Goal: Task Accomplishment & Management: Complete application form

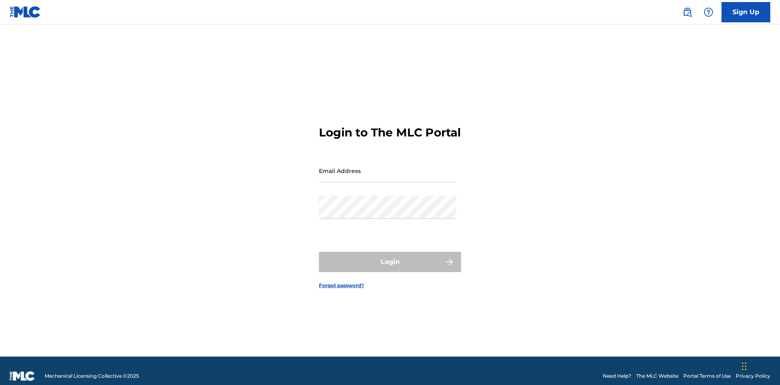
scroll to position [11, 0]
click at [388, 167] on input "Email Address" at bounding box center [387, 170] width 137 height 23
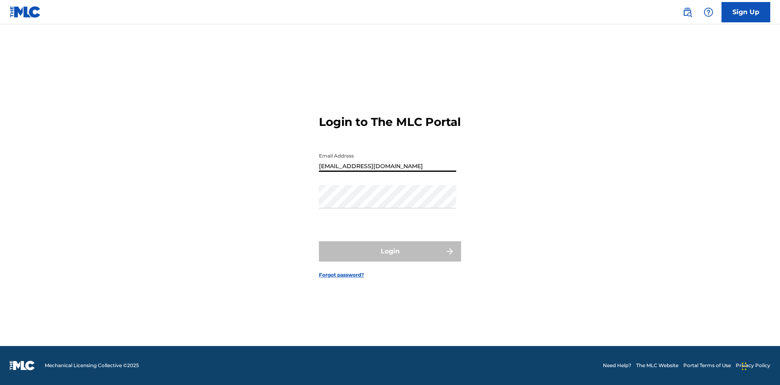
type input "[EMAIL_ADDRESS][DOMAIN_NAME]"
click at [390, 258] on button "Login" at bounding box center [390, 251] width 142 height 20
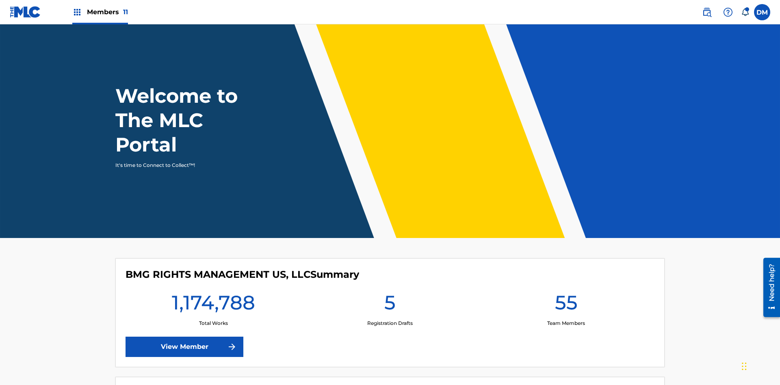
click at [100, 12] on span "Members 11" at bounding box center [107, 11] width 41 height 9
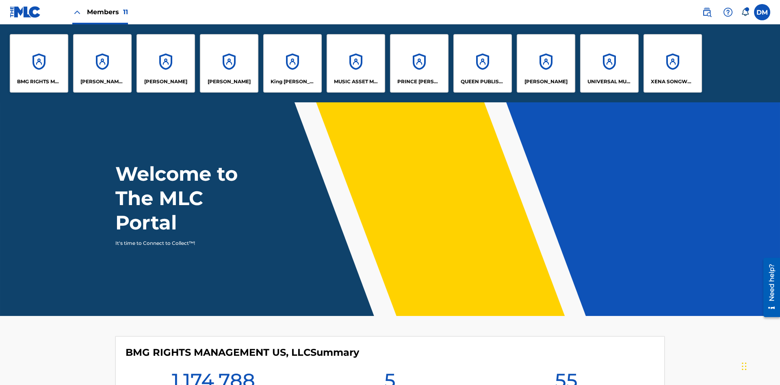
click at [482, 82] on p "QUEEN PUBLISHA" at bounding box center [483, 81] width 44 height 7
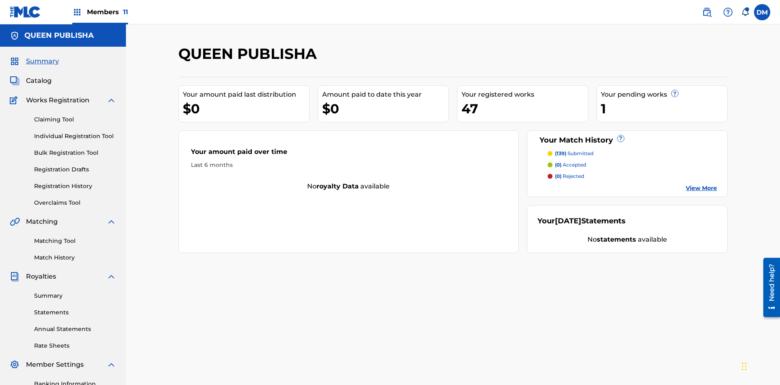
click at [39, 76] on span "Catalog" at bounding box center [39, 81] width 26 height 10
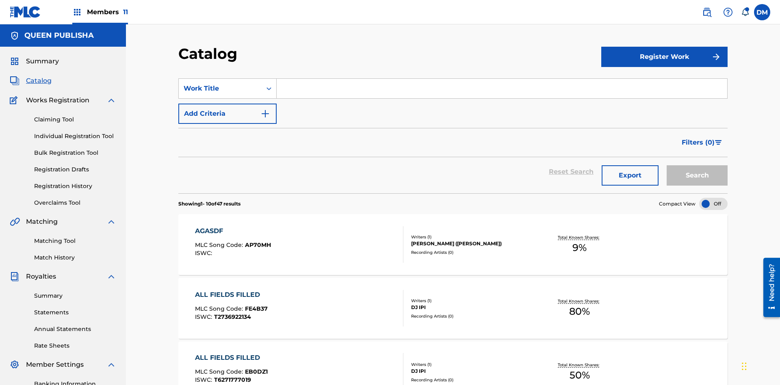
click at [502, 79] on input "Search Form" at bounding box center [502, 88] width 450 height 19
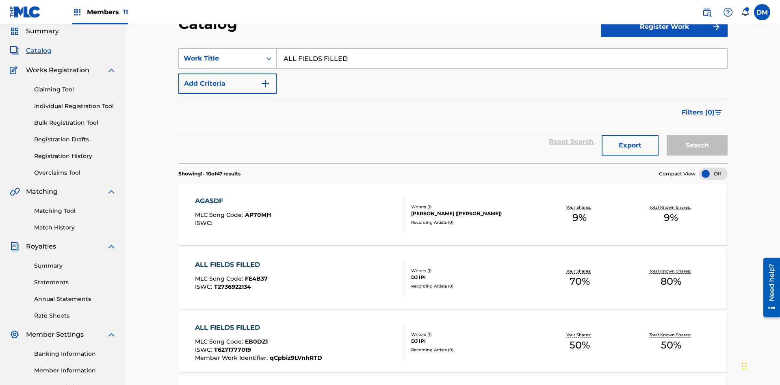
type input "ALL FIELDS FILLED"
click at [697, 135] on button "Search" at bounding box center [697, 145] width 61 height 20
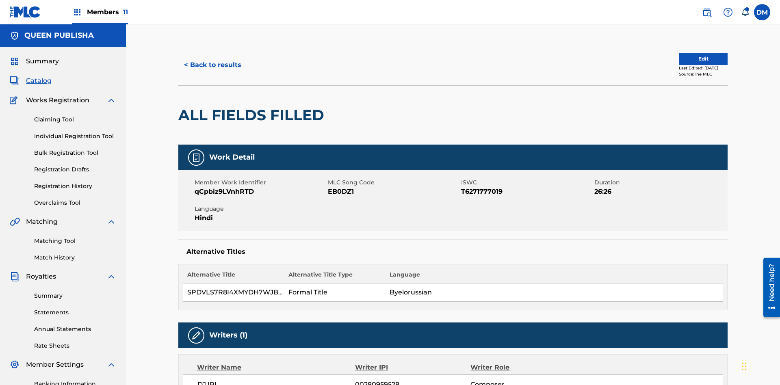
click at [693, 55] on button "Edit" at bounding box center [703, 59] width 49 height 12
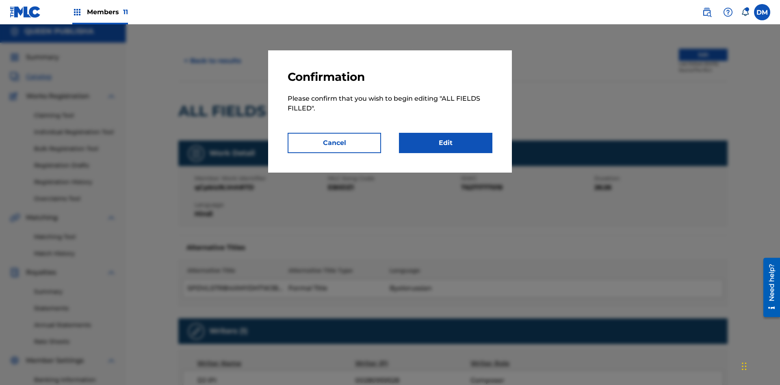
click at [446, 143] on link "Edit" at bounding box center [445, 143] width 93 height 20
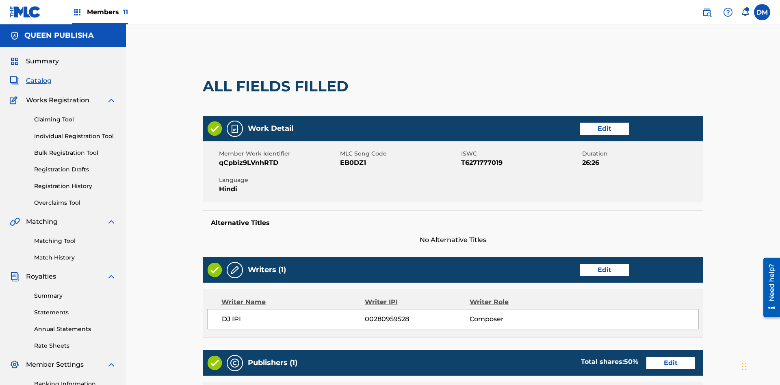
click at [580, 123] on link "Edit" at bounding box center [604, 129] width 49 height 12
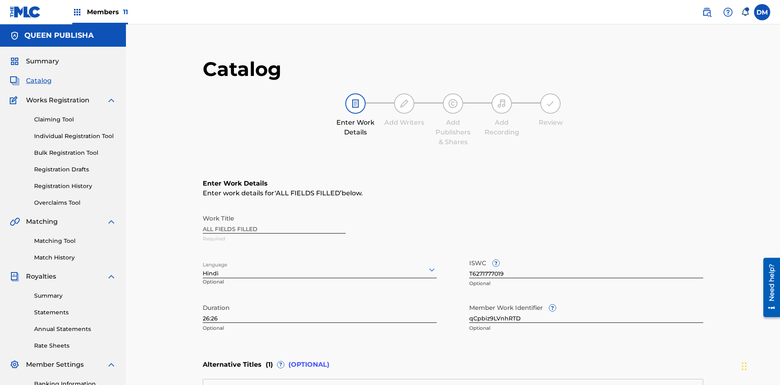
click at [203, 300] on input "26:26" at bounding box center [320, 311] width 234 height 23
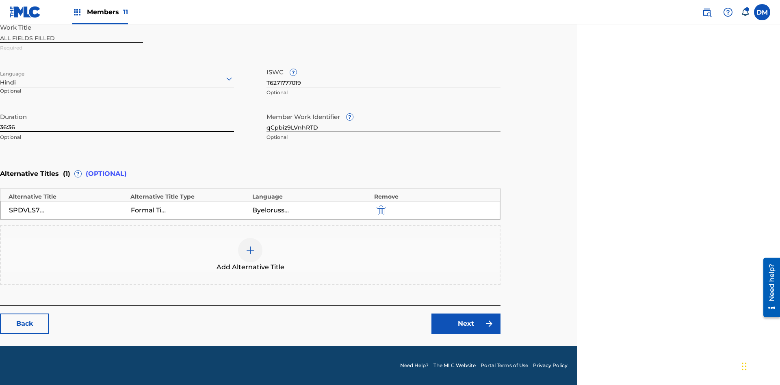
type input "36:36"
click at [229, 79] on icon at bounding box center [229, 79] width 10 height 10
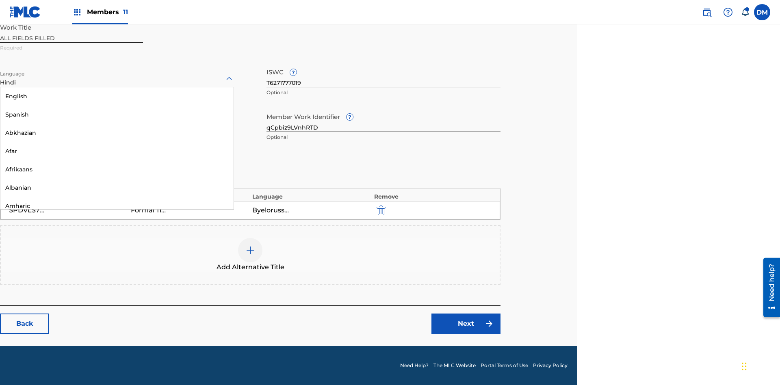
scroll to position [780, 0]
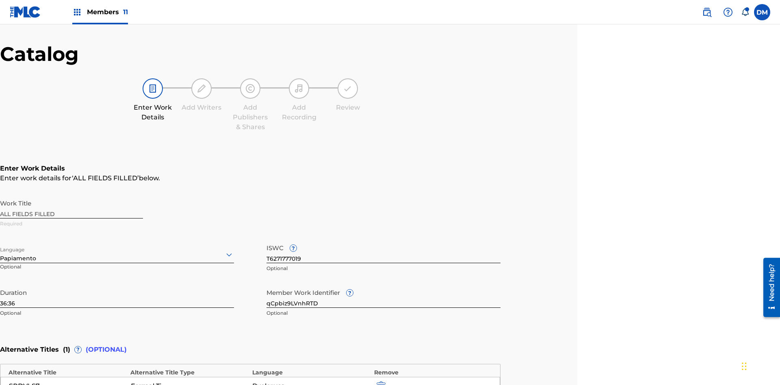
click at [383, 285] on input "qCpbiz9LVnhRTD" at bounding box center [383, 296] width 234 height 23
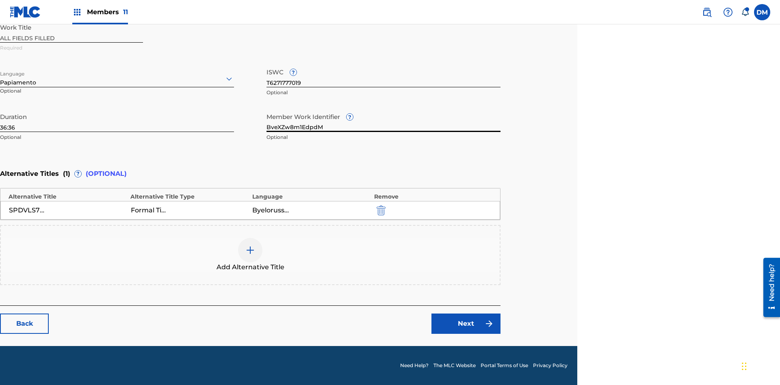
type input "BveXZw8m1EdpdM"
click at [383, 76] on input "T6271777019" at bounding box center [383, 75] width 234 height 23
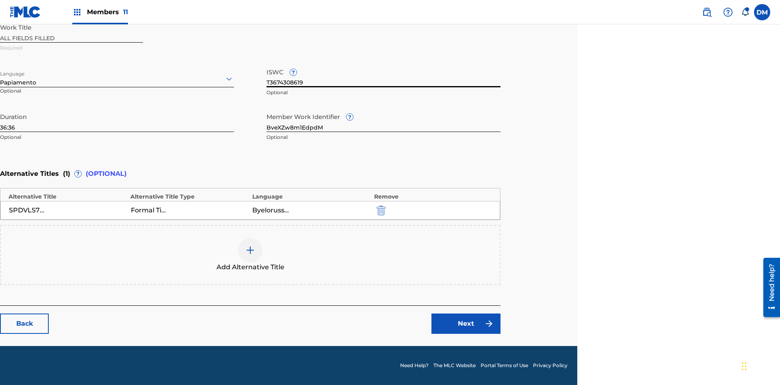
type input "T3674308619"
click at [380, 210] on img "submit" at bounding box center [381, 211] width 9 height 10
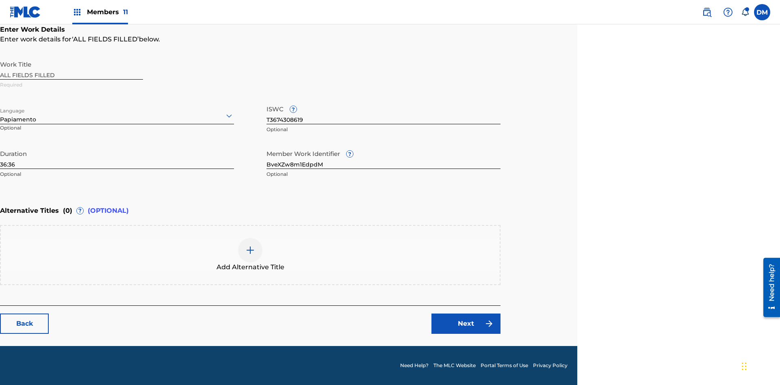
click at [250, 255] on img at bounding box center [250, 250] width 10 height 10
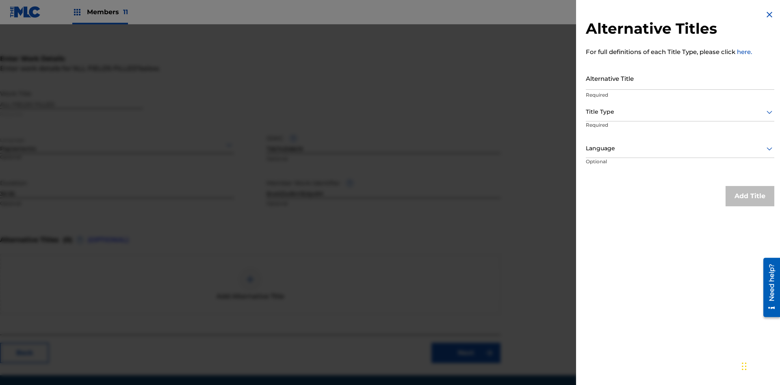
click at [680, 78] on input "Alternative Title" at bounding box center [680, 78] width 188 height 23
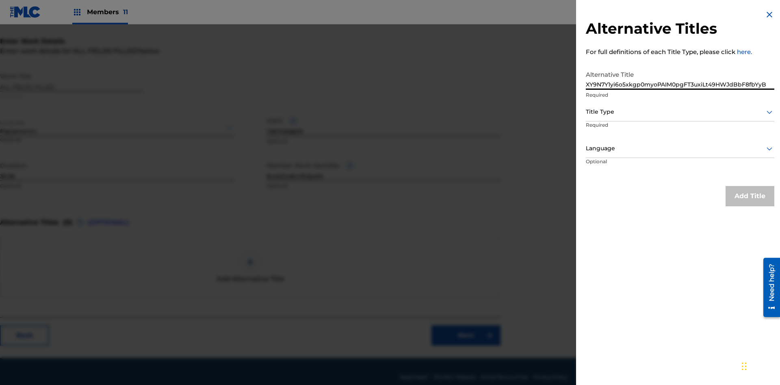
scroll to position [154, 203]
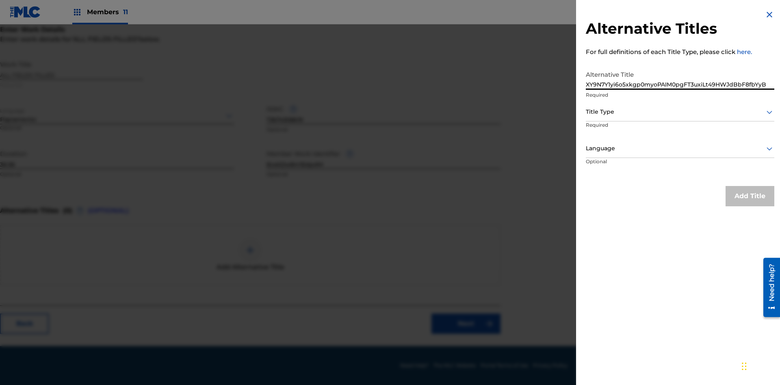
type input "XY9N7Y1yi6o5xkgp0myoPAIM0pgFT3uxiLt49HWJdBbF8fbYyB"
click at [680, 112] on div at bounding box center [680, 112] width 188 height 10
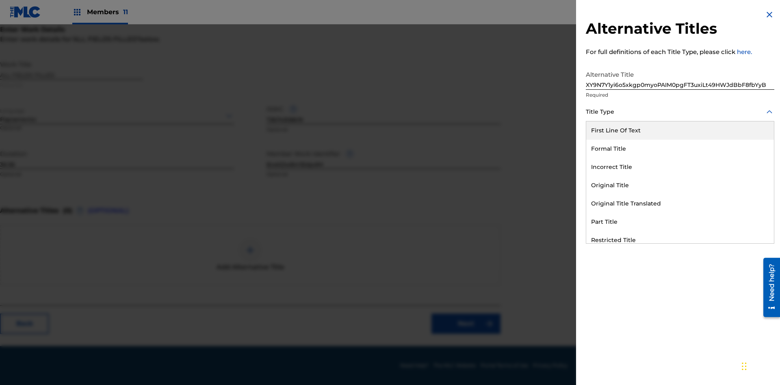
click at [680, 149] on div "Formal Title" at bounding box center [680, 149] width 188 height 18
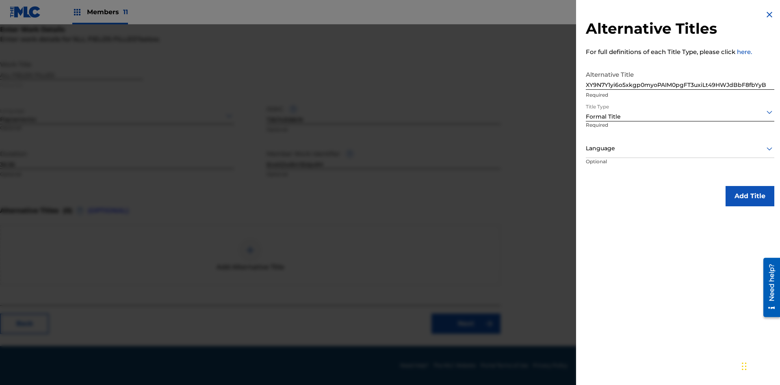
click at [680, 148] on div at bounding box center [680, 148] width 188 height 10
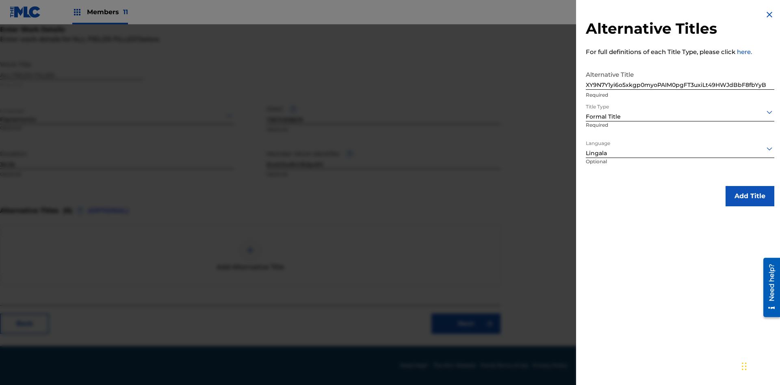
click at [750, 196] on button "Add Title" at bounding box center [749, 196] width 49 height 20
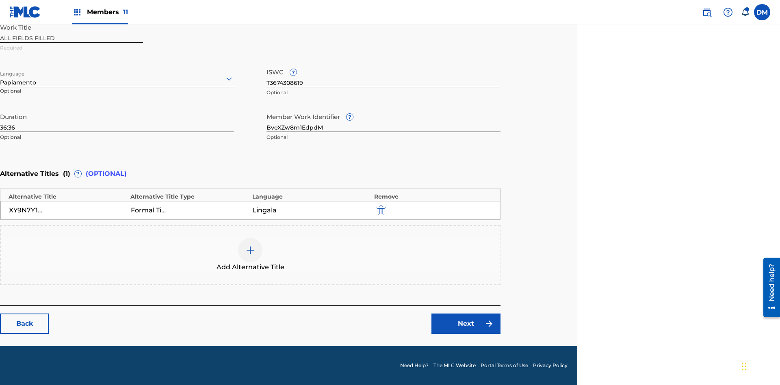
click at [466, 324] on link "Next" at bounding box center [465, 324] width 69 height 20
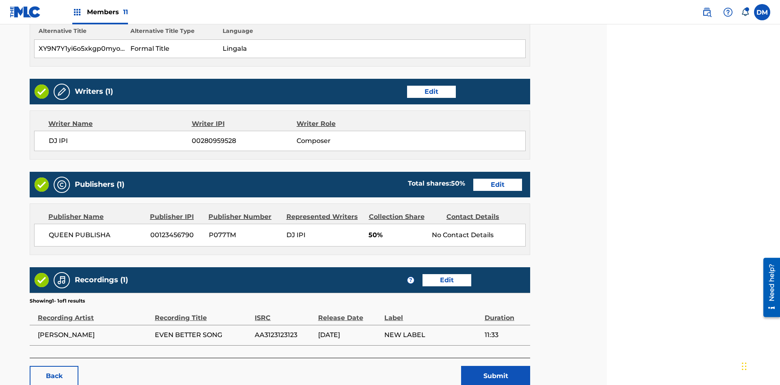
click at [407, 86] on link "Edit" at bounding box center [431, 92] width 49 height 12
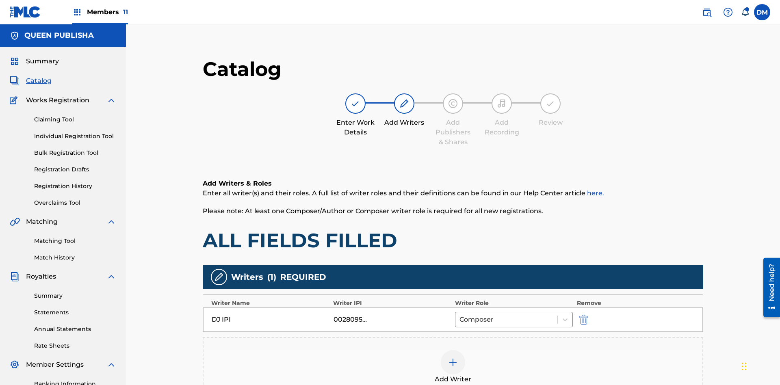
click at [579, 315] on img "submit" at bounding box center [583, 320] width 9 height 10
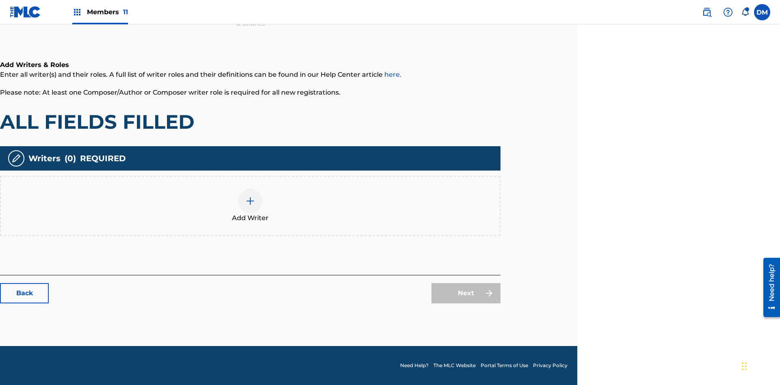
click at [250, 206] on img at bounding box center [250, 201] width 10 height 10
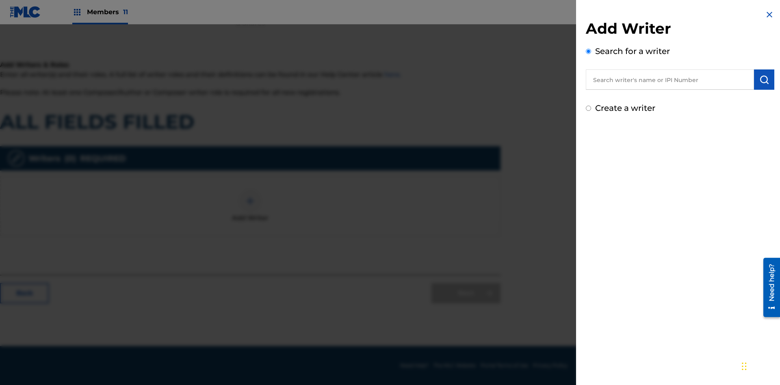
click at [589, 108] on input "Create a writer" at bounding box center [588, 108] width 5 height 5
radio input "false"
radio input "true"
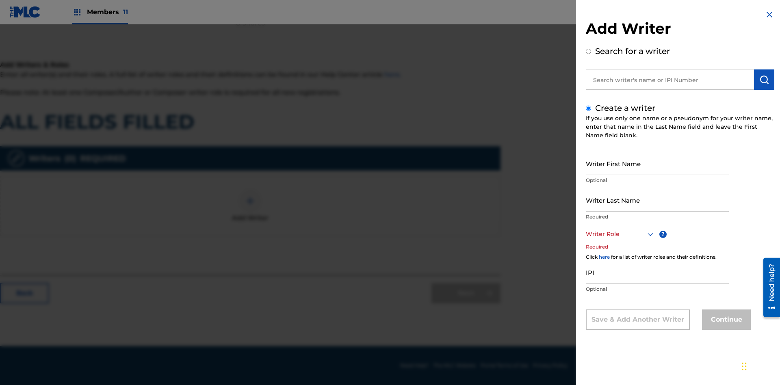
click at [657, 163] on input "Writer First Name" at bounding box center [657, 163] width 143 height 23
type input "ONJhNYvcMPGpdsSQ90z7fA8Ox"
click at [657, 200] on input "Writer Last Name" at bounding box center [657, 199] width 143 height 23
type input "1XGjbn55AIzQVtWeIUe61C68Z"
click at [620, 234] on div at bounding box center [620, 234] width 69 height 10
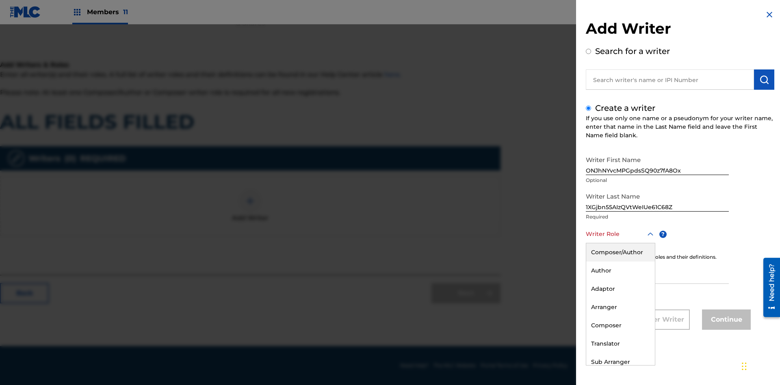
click at [620, 325] on div "Composer" at bounding box center [620, 325] width 69 height 18
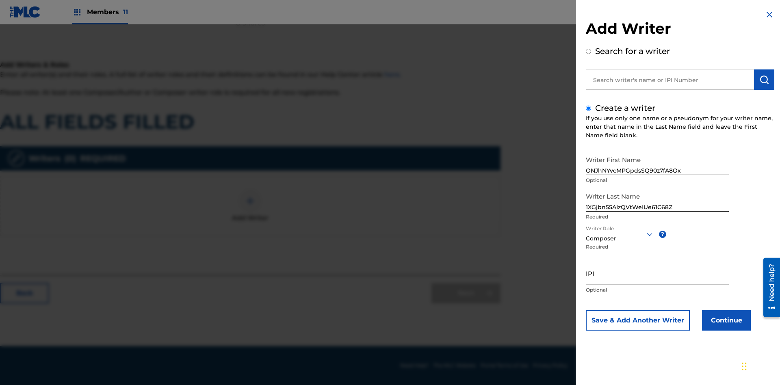
click at [657, 273] on input "IPI" at bounding box center [657, 273] width 143 height 23
type input "98680706771"
click at [725, 320] on button "Continue" at bounding box center [726, 320] width 49 height 20
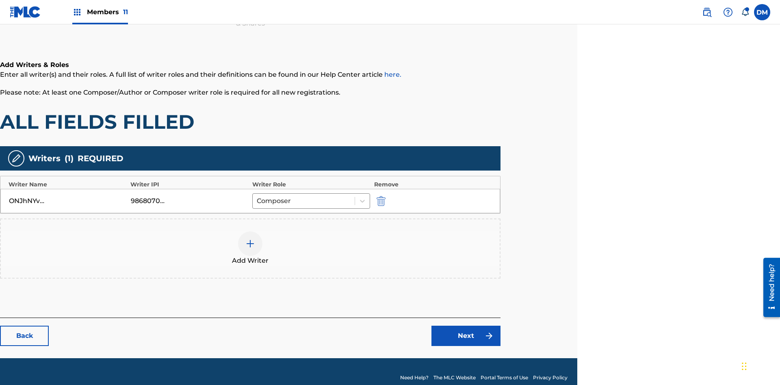
scroll to position [131, 203]
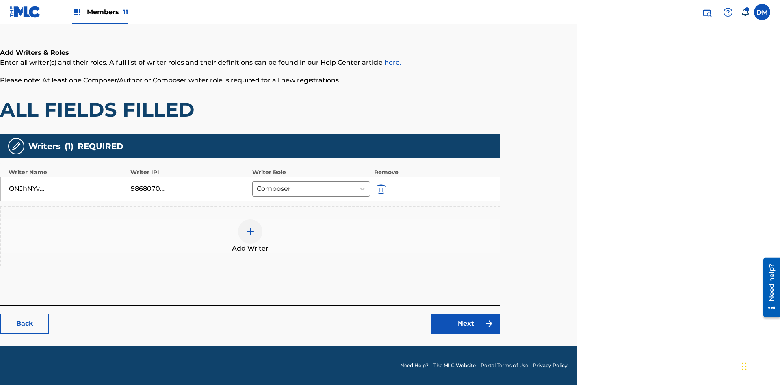
click at [250, 236] on div at bounding box center [250, 231] width 24 height 24
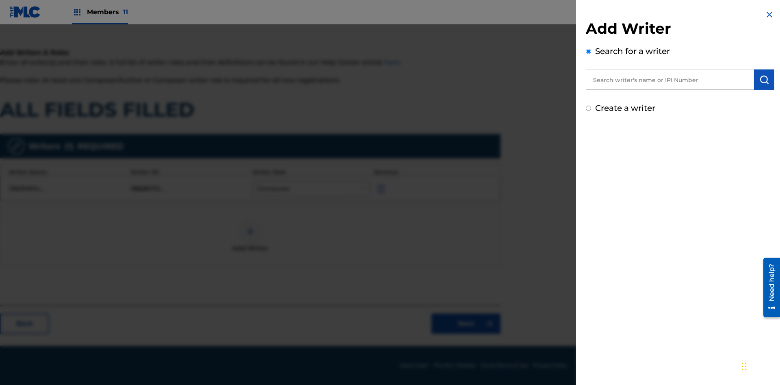
click at [589, 108] on input "Create a writer" at bounding box center [588, 108] width 5 height 5
radio input "false"
radio input "true"
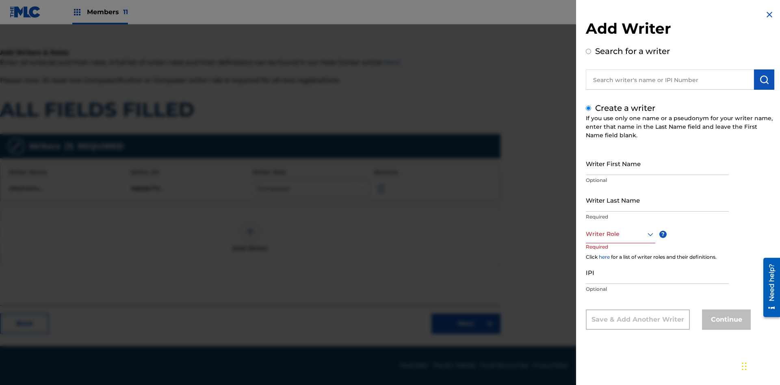
click at [657, 163] on input "Writer First Name" at bounding box center [657, 163] width 143 height 23
type input "sKGYenxDTuyHjvywVjnB6oCuB"
click at [657, 200] on input "Writer Last Name" at bounding box center [657, 199] width 143 height 23
type input "rkdJ1ti3qlpWtC8gUB2j2lvyk"
click at [620, 234] on div at bounding box center [620, 234] width 69 height 10
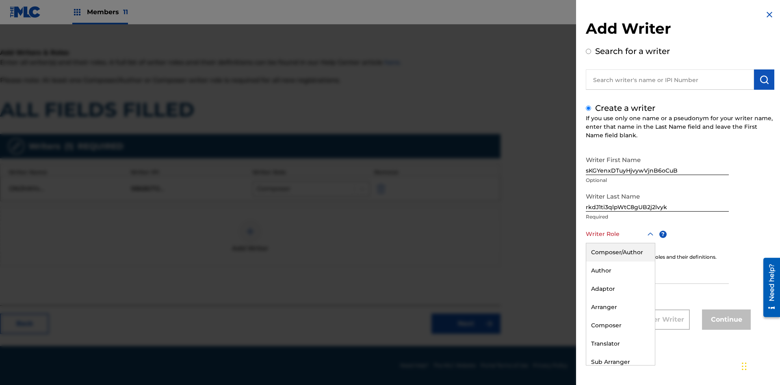
click at [620, 362] on div "Sub Arranger" at bounding box center [620, 362] width 69 height 18
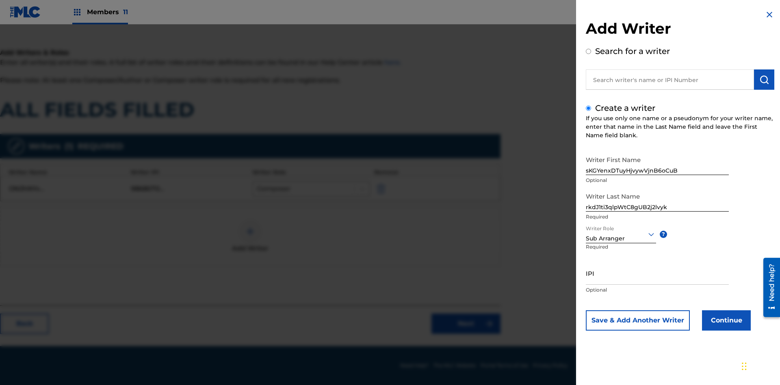
click at [657, 273] on input "IPI" at bounding box center [657, 273] width 143 height 23
type input "40311453958"
click at [725, 320] on button "Continue" at bounding box center [726, 320] width 49 height 20
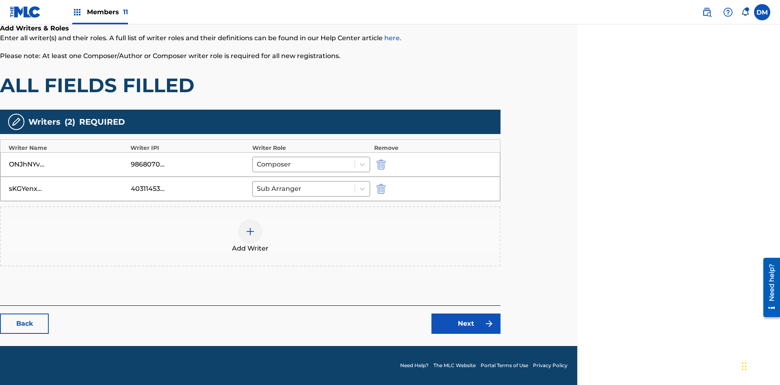
click at [466, 324] on link "Next" at bounding box center [465, 324] width 69 height 20
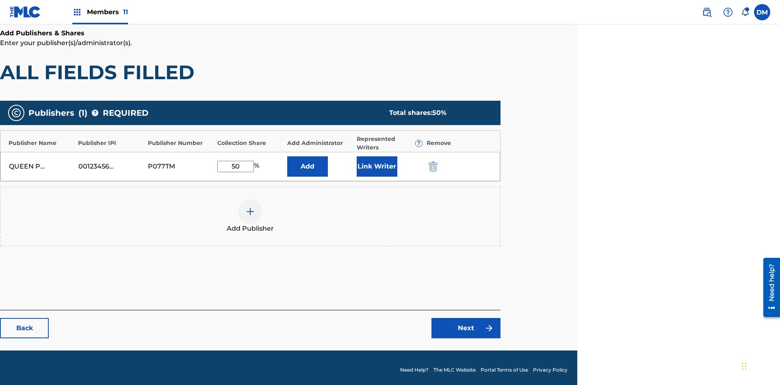
click at [432, 162] on img "submit" at bounding box center [433, 167] width 9 height 10
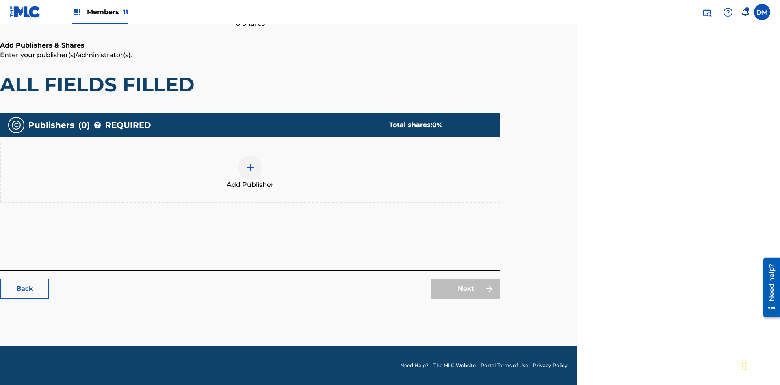
click at [250, 167] on img at bounding box center [250, 168] width 10 height 10
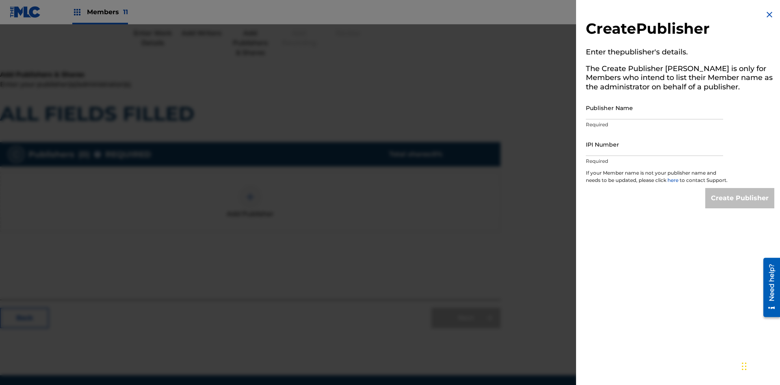
scroll to position [119, 203]
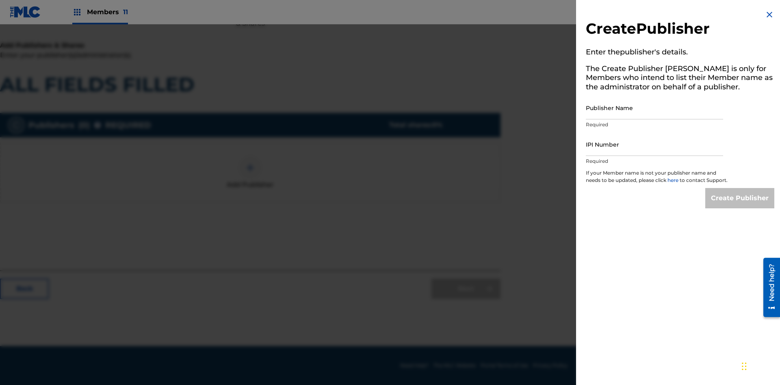
click at [654, 108] on input "Publisher Name" at bounding box center [654, 107] width 137 height 23
type input "Ih9rBd09M39BxP0nYzxW"
click at [654, 144] on input "IPI Number" at bounding box center [654, 144] width 137 height 23
type input "26471637863"
click at [740, 206] on input "Create Publisher" at bounding box center [739, 198] width 69 height 20
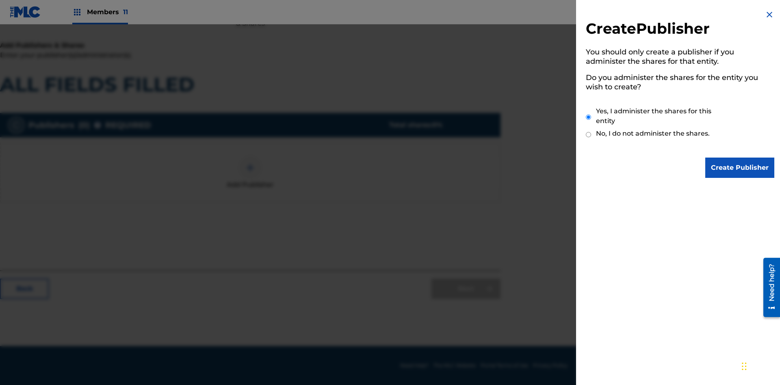
click at [740, 168] on input "Create Publisher" at bounding box center [739, 168] width 69 height 20
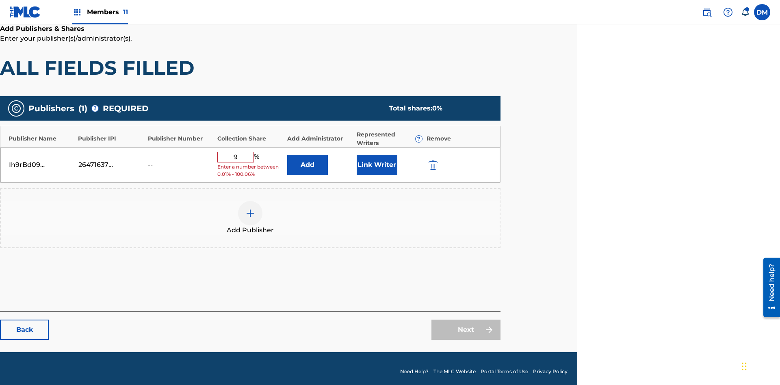
type input "9"
click at [377, 162] on button "Link Writer" at bounding box center [377, 165] width 41 height 20
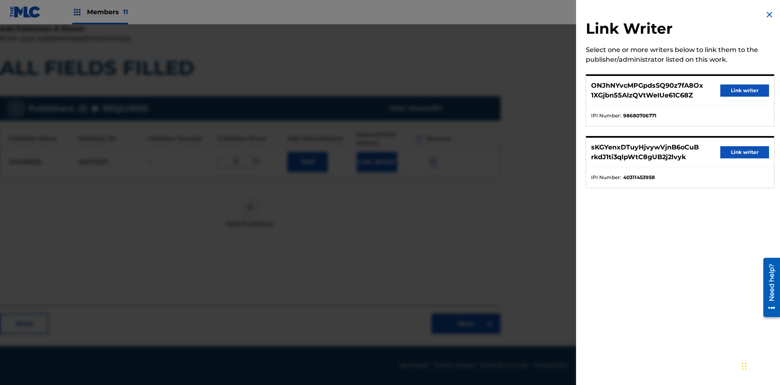
click at [745, 91] on button "Link writer" at bounding box center [744, 90] width 49 height 12
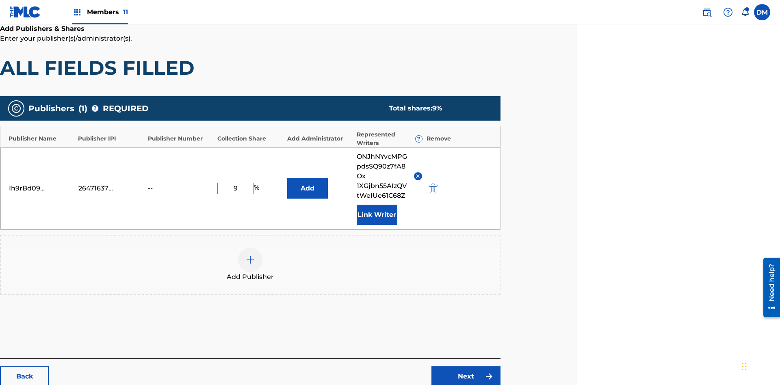
click at [377, 205] on button "Link Writer" at bounding box center [377, 215] width 41 height 20
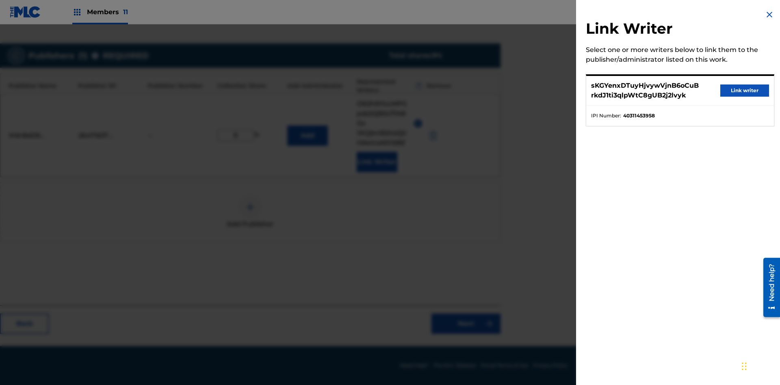
click at [745, 91] on button "Link writer" at bounding box center [744, 90] width 49 height 12
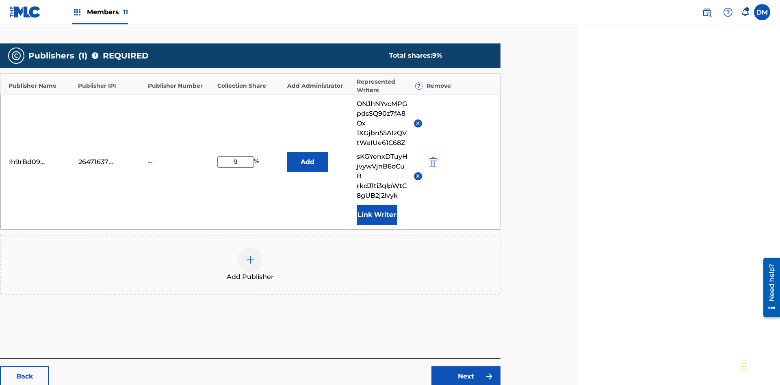
click at [377, 205] on button "Link Writer" at bounding box center [377, 215] width 41 height 20
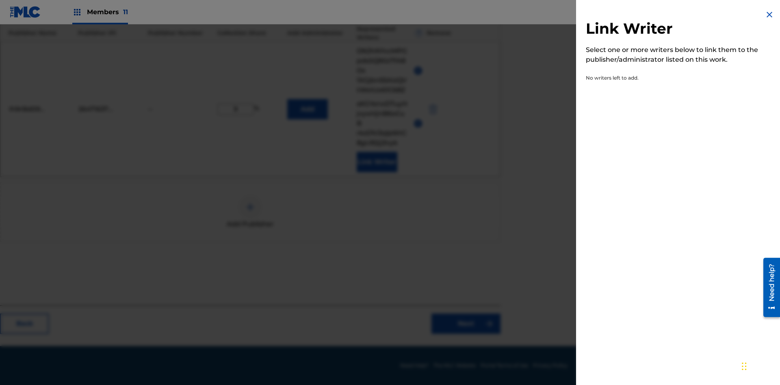
click at [769, 15] on img at bounding box center [769, 15] width 10 height 10
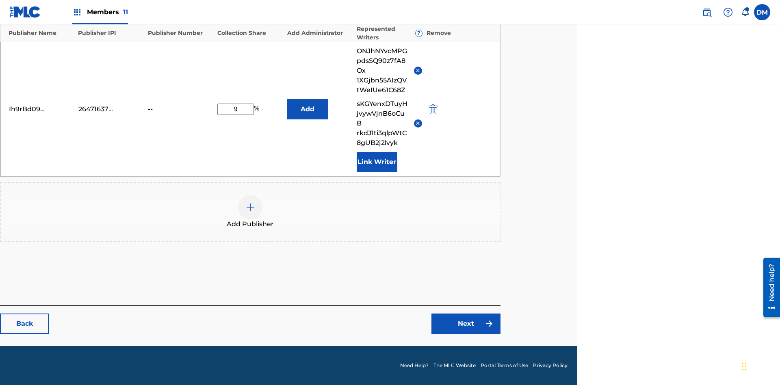
click at [307, 109] on button "Add" at bounding box center [307, 109] width 41 height 20
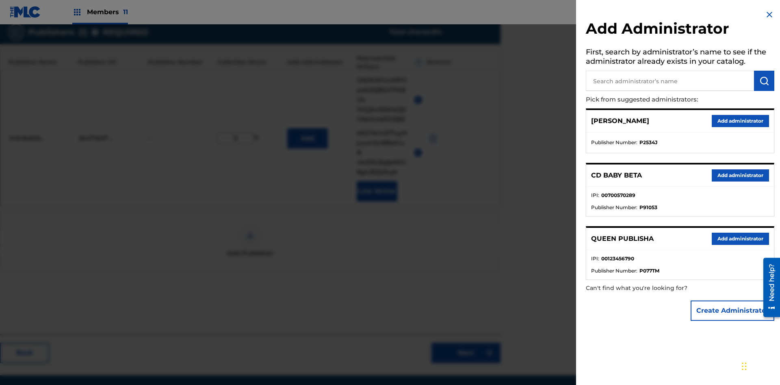
click at [733, 310] on button "Create Administrator" at bounding box center [733, 311] width 84 height 20
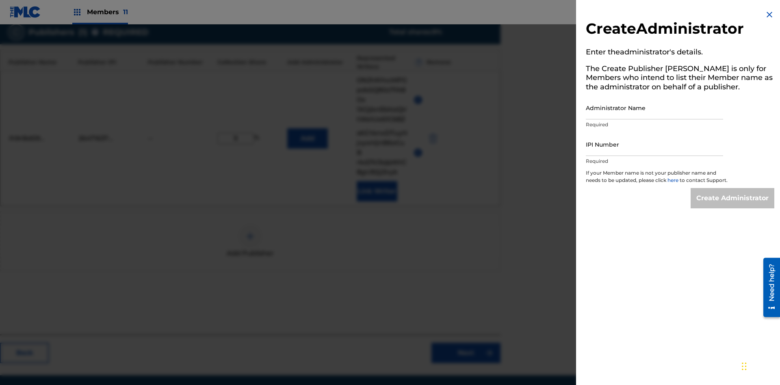
scroll to position [241, 203]
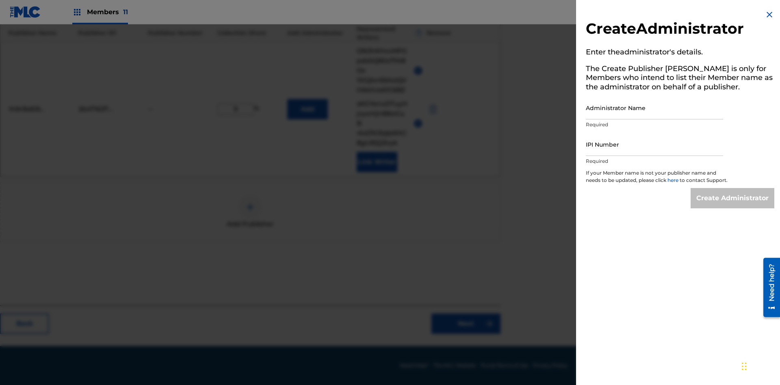
click at [654, 108] on input "Administrator Name" at bounding box center [654, 107] width 137 height 23
type input "WAINwaT2GjlWYfCdFQlc"
click at [654, 144] on input "IPI Number" at bounding box center [654, 144] width 137 height 23
type input "37097713351"
click at [733, 206] on input "Create Administrator" at bounding box center [733, 198] width 84 height 20
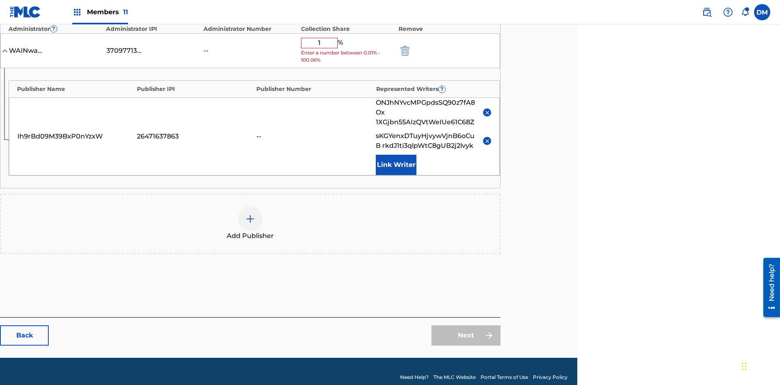
type input "18"
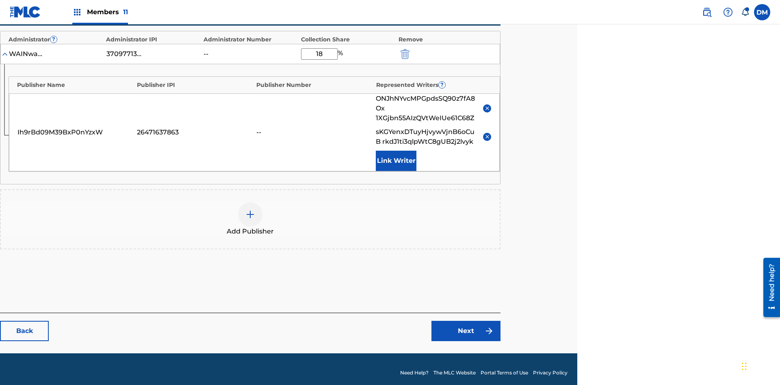
click at [466, 324] on link "Next" at bounding box center [465, 331] width 69 height 20
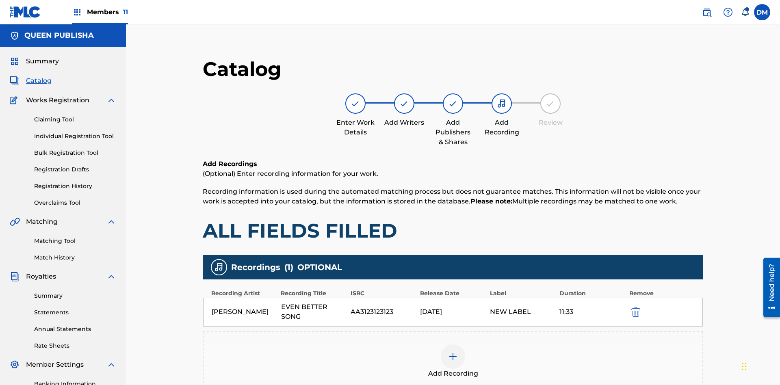
click at [631, 307] on img "submit" at bounding box center [635, 312] width 9 height 10
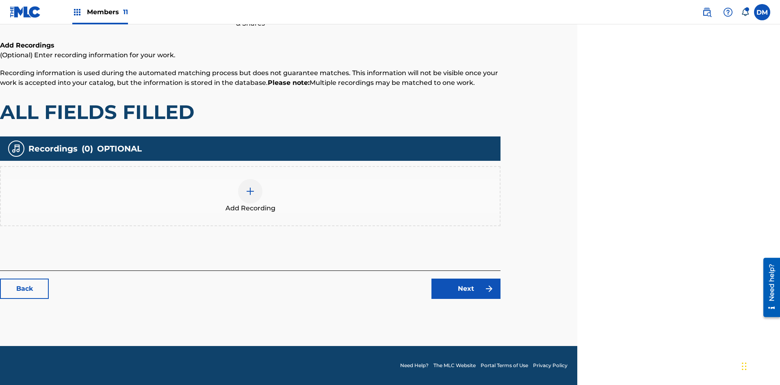
click at [250, 196] on img at bounding box center [250, 191] width 10 height 10
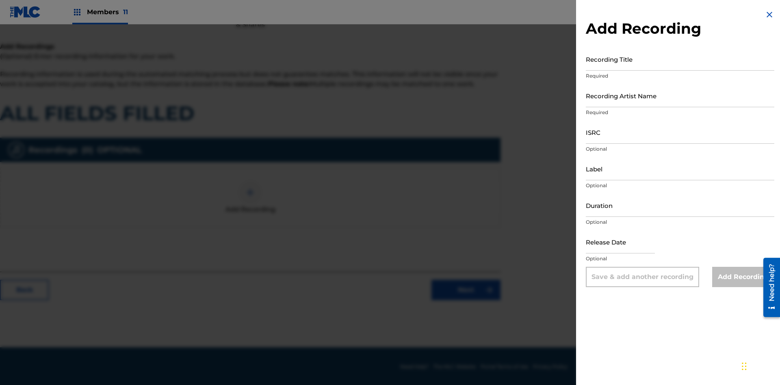
click at [680, 59] on input "Recording Title" at bounding box center [680, 59] width 188 height 23
type input "rjzE3sYAGGWYSUrSJ75CDTWMC"
click at [680, 95] on input "Recording Artist Name" at bounding box center [680, 95] width 188 height 23
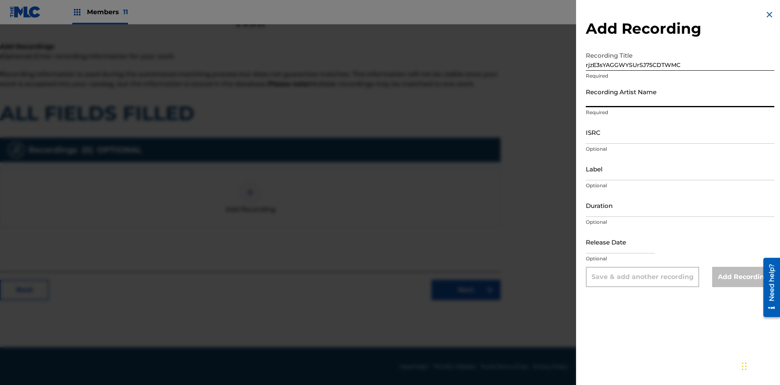
scroll to position [119, 203]
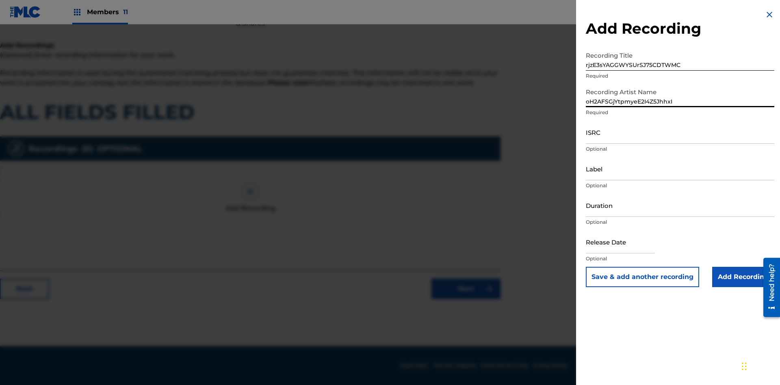
type input "oH2AFSGjYtpmyeE2I4Z5JhhxI"
click at [680, 132] on input "ISRC" at bounding box center [680, 132] width 188 height 23
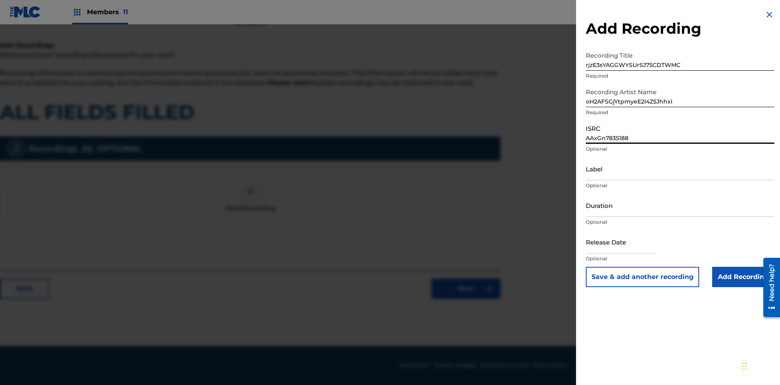
type input "AAxGn7835188"
click at [680, 169] on input "Label" at bounding box center [680, 168] width 188 height 23
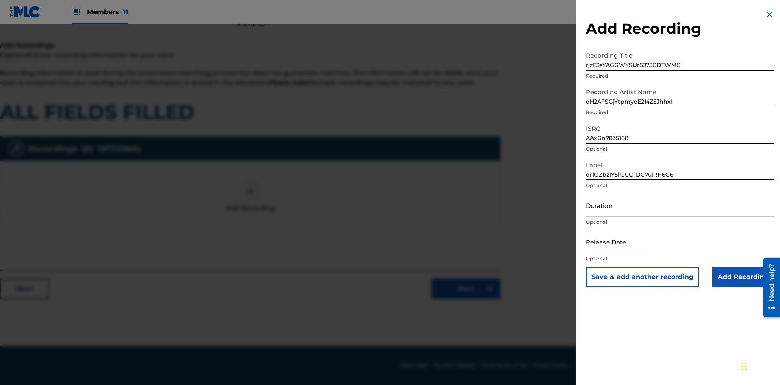
type input "drlQZbzlY5hJCQ1DC7uiRH6G6"
click at [680, 205] on input "Duration" at bounding box center [680, 205] width 188 height 23
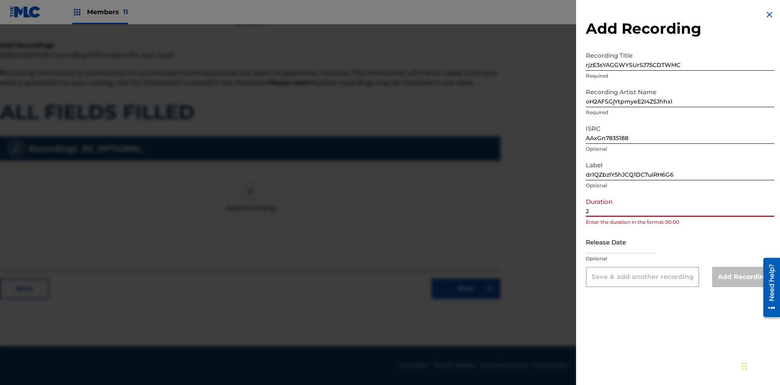
click at [680, 205] on input "2" at bounding box center [680, 205] width 188 height 23
type input "27:27"
click at [627, 242] on input "text" at bounding box center [620, 241] width 69 height 23
select select "7"
select select "2025"
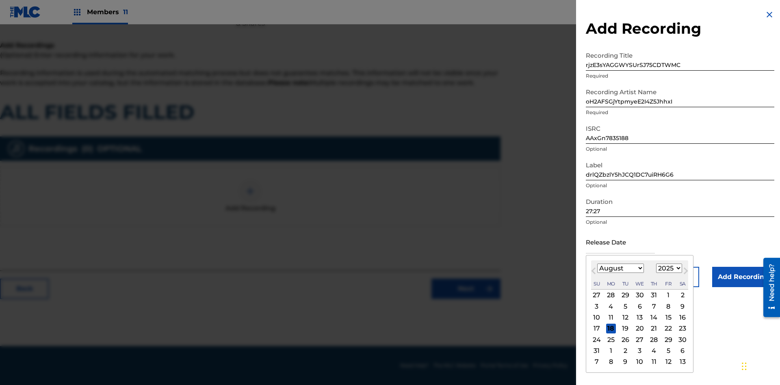
click at [620, 268] on select "January February March April May June July August September October November De…" at bounding box center [620, 268] width 47 height 9
select select "7"
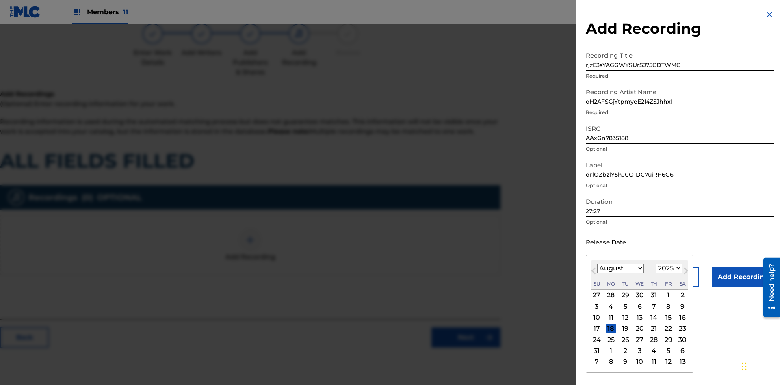
click at [668, 268] on select "1900 1901 1902 1903 1904 1905 1906 1907 1908 1909 1910 1911 1912 1913 1914 1915…" at bounding box center [669, 268] width 26 height 9
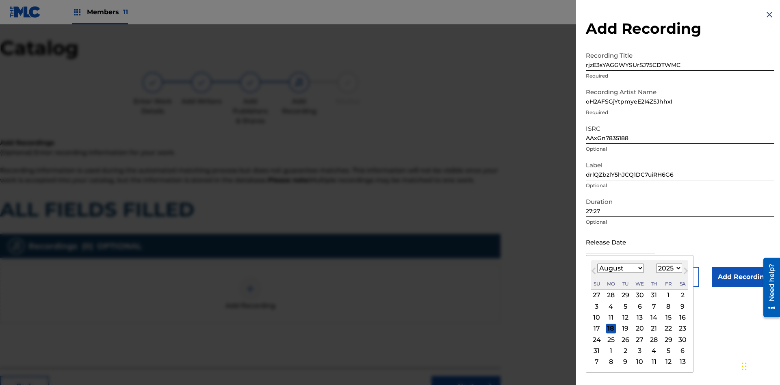
select select "2025"
click at [668, 268] on select "1900 1901 1902 1903 1904 1905 1906 1907 1908 1909 1910 1911 1912 1913 1914 1915…" at bounding box center [669, 268] width 26 height 9
click at [653, 306] on div "7" at bounding box center [654, 306] width 10 height 10
type input "August 7 2025"
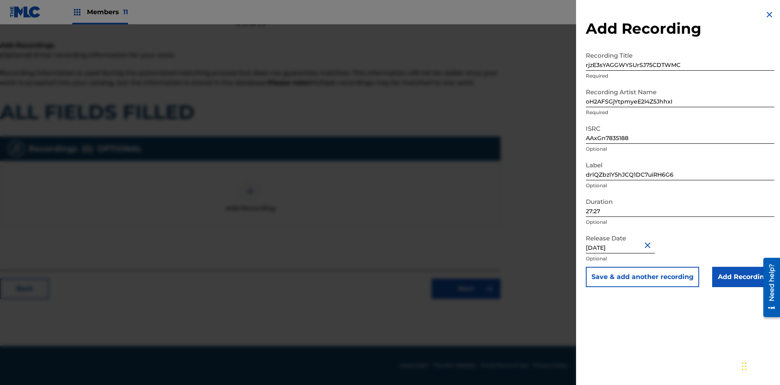
click at [743, 277] on input "Add Recording" at bounding box center [743, 277] width 62 height 20
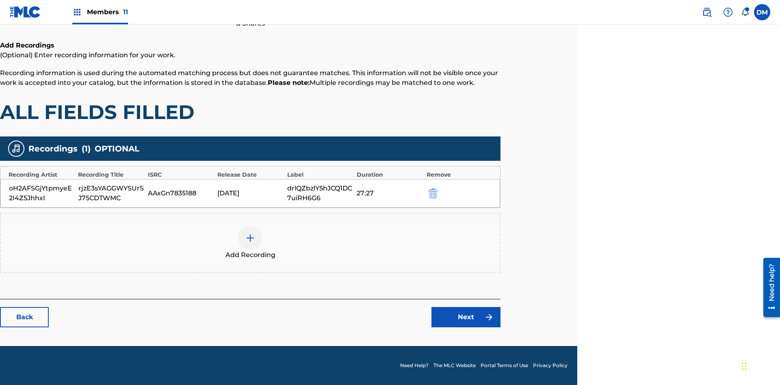
click at [466, 317] on link "Next" at bounding box center [465, 317] width 69 height 20
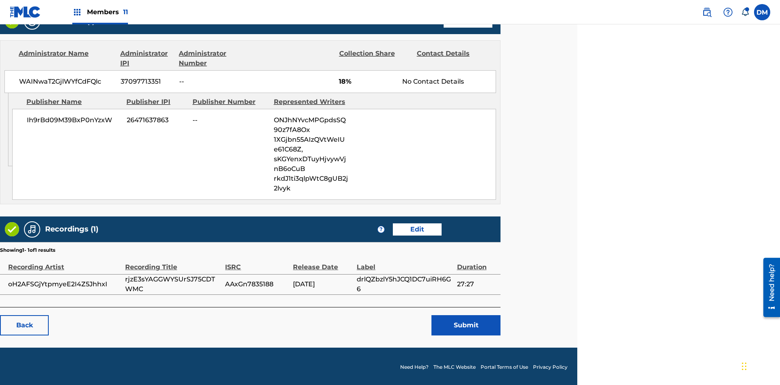
scroll to position [405, 203]
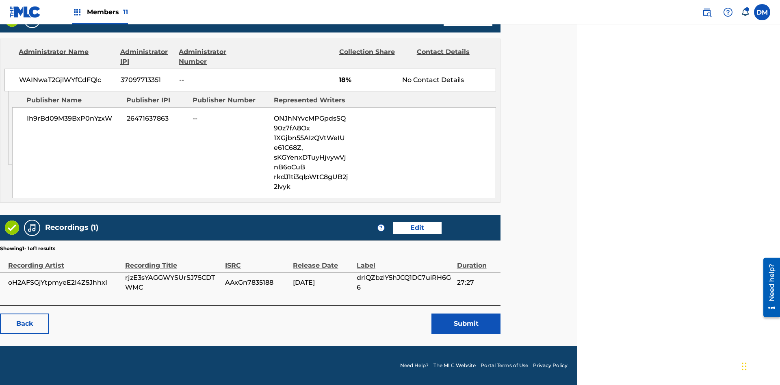
click at [466, 323] on button "Submit" at bounding box center [465, 324] width 69 height 20
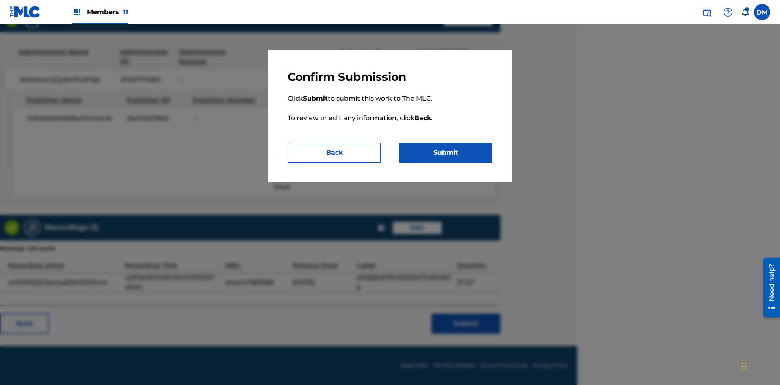
click at [446, 153] on button "Submit" at bounding box center [445, 153] width 93 height 20
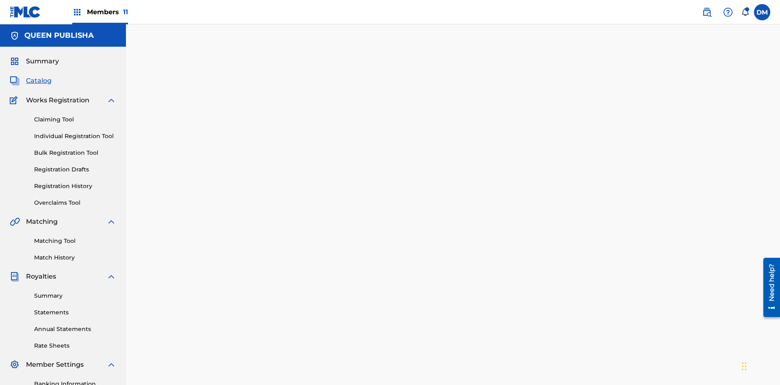
click at [41, 182] on link "Registration History" at bounding box center [75, 186] width 82 height 9
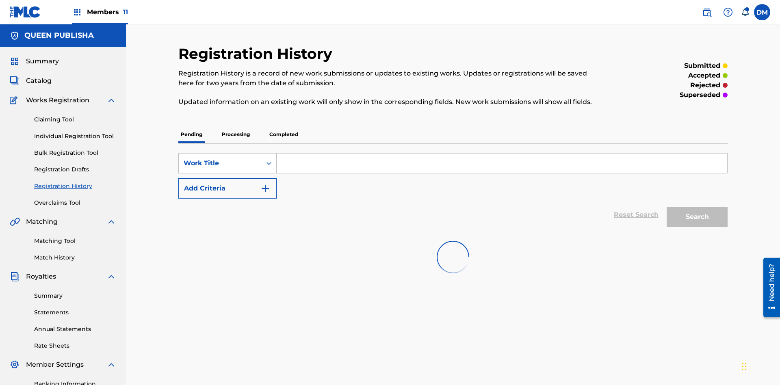
click at [502, 154] on input "Search Form" at bounding box center [502, 163] width 450 height 19
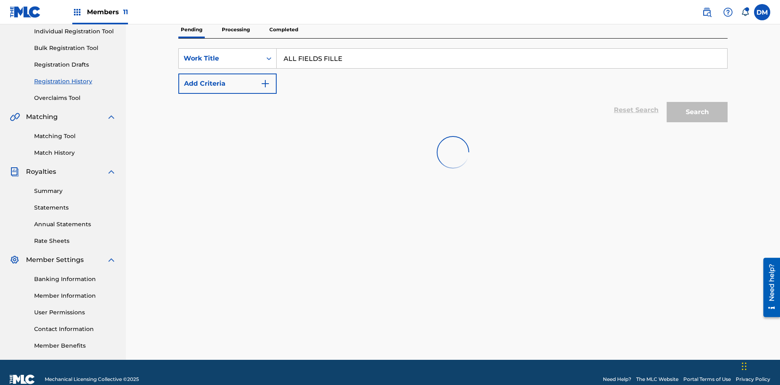
type input "ALL FIELDS FILLED"
